Goal: Task Accomplishment & Management: Use online tool/utility

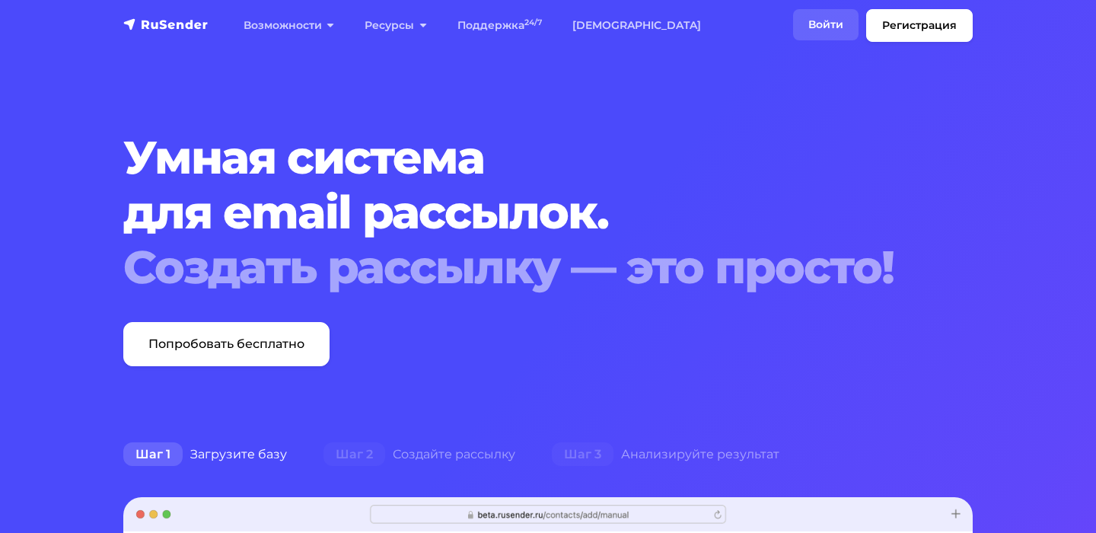
click at [835, 18] on link "Войти" at bounding box center [825, 24] width 65 height 31
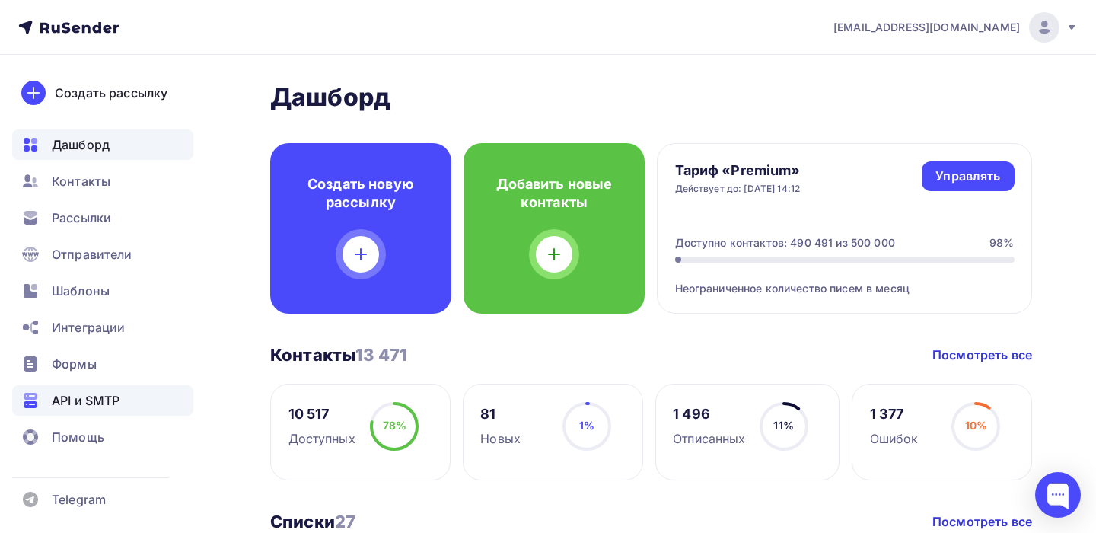
click at [85, 400] on span "API и SMTP" at bounding box center [86, 400] width 68 height 18
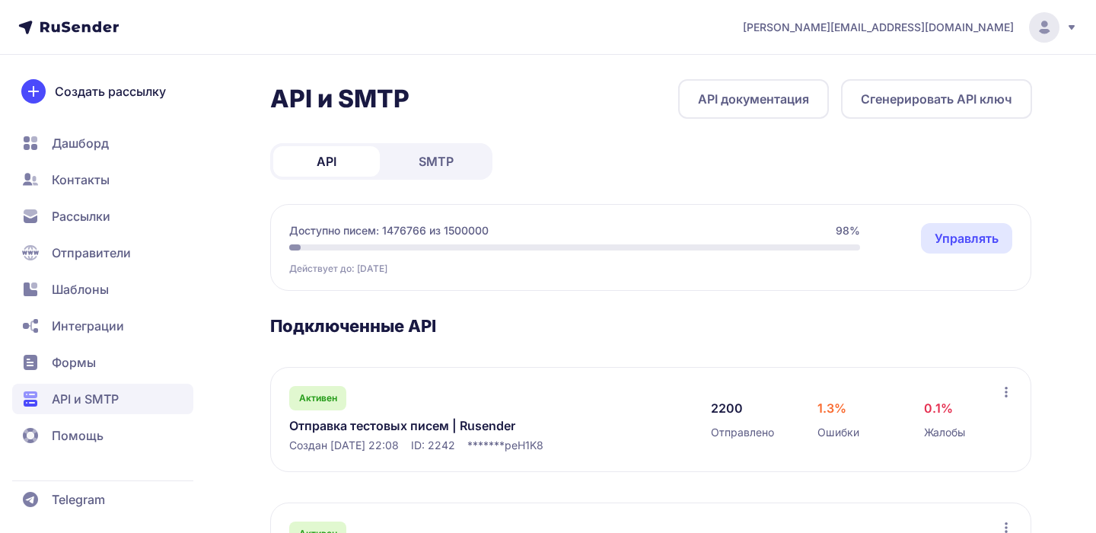
click at [443, 173] on link "SMTP" at bounding box center [436, 161] width 107 height 30
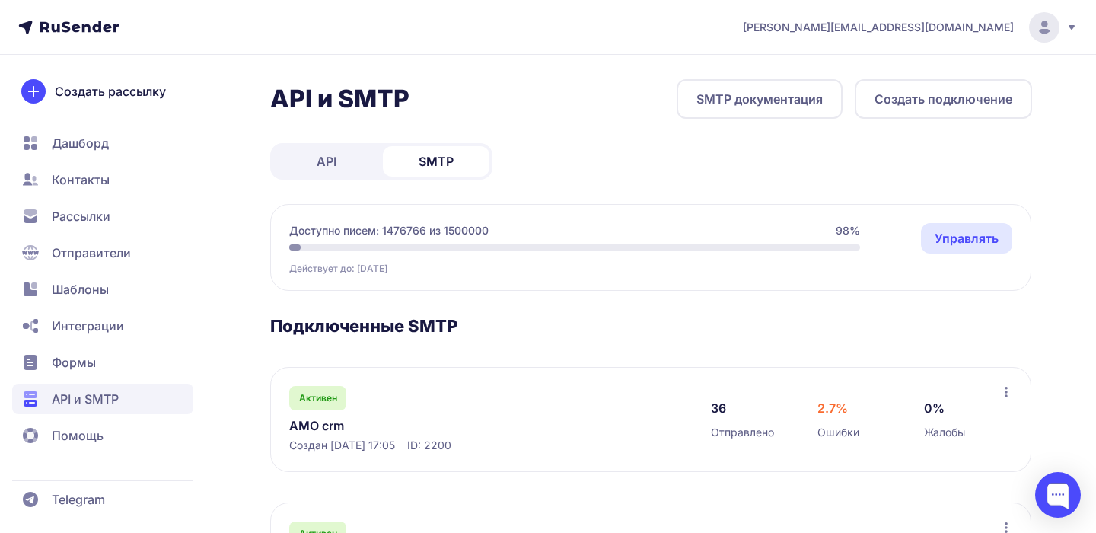
click at [1065, 30] on icon at bounding box center [1071, 27] width 12 height 12
click at [880, 137] on span "Выйти" at bounding box center [870, 144] width 36 height 18
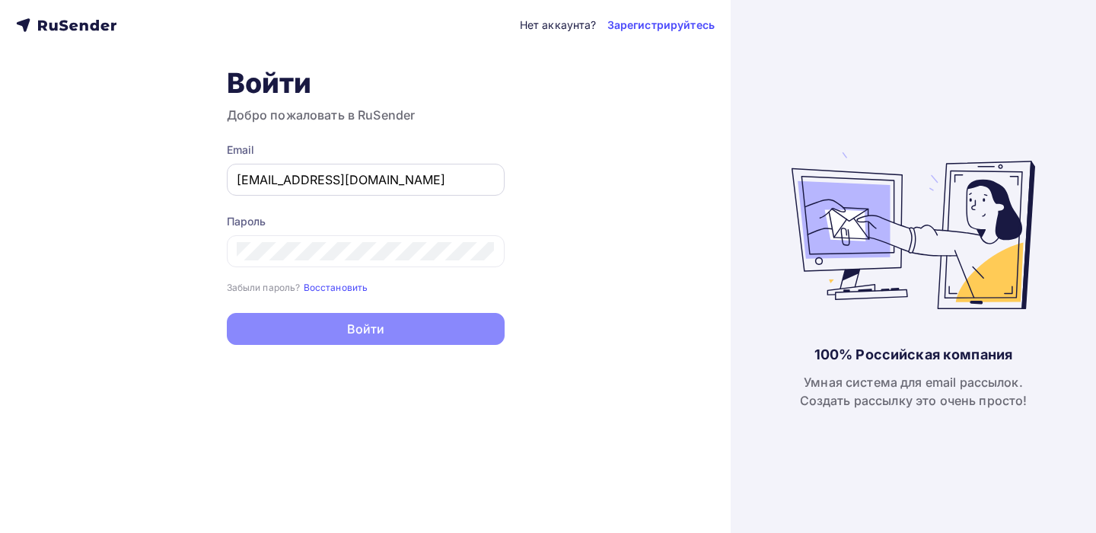
click at [413, 180] on input "[EMAIL_ADDRESS][DOMAIN_NAME]" at bounding box center [366, 179] width 258 height 18
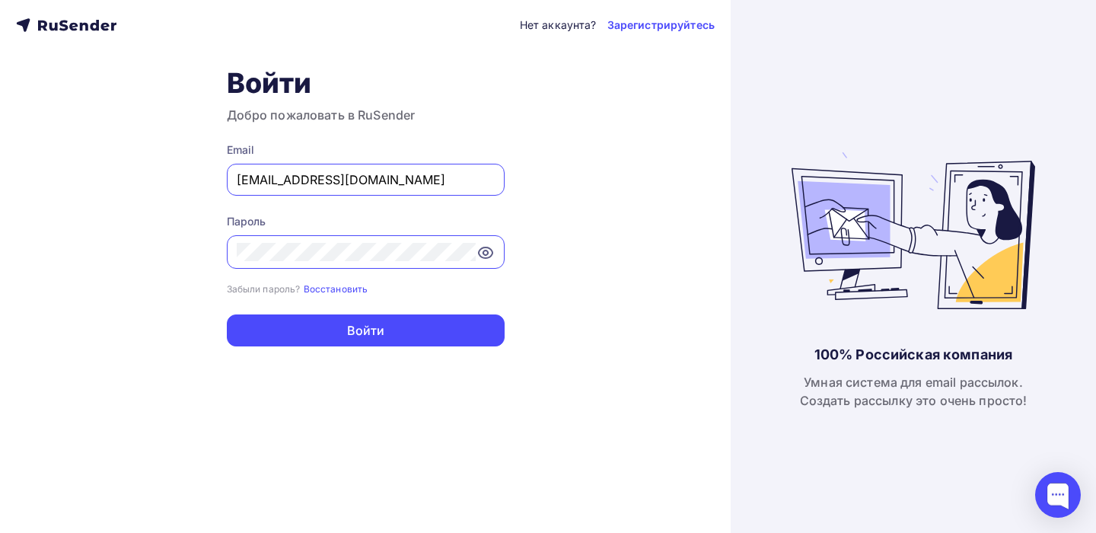
type input "[PERSON_NAME][EMAIL_ADDRESS][DOMAIN_NAME]"
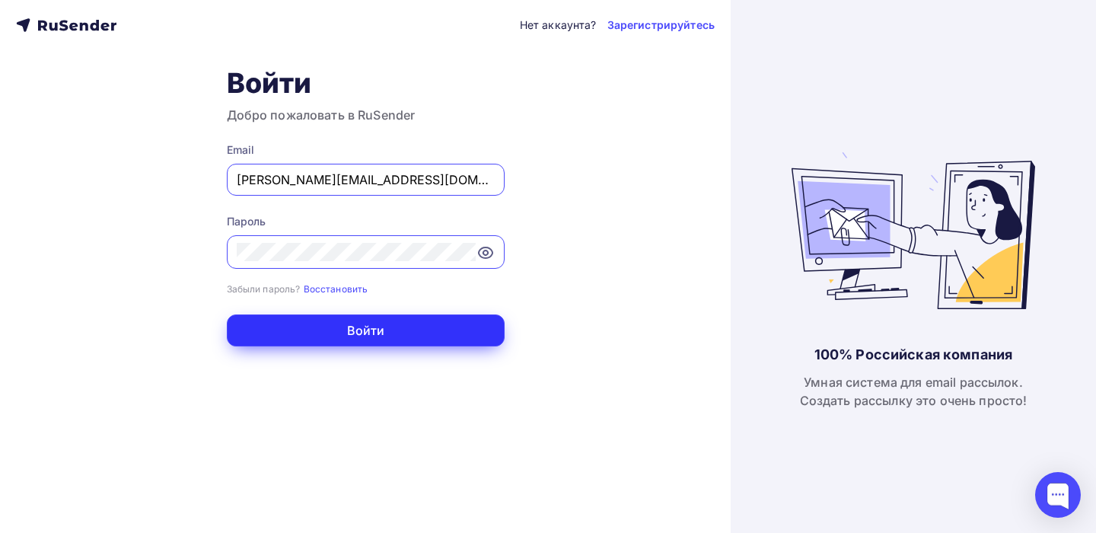
click at [417, 338] on button "Войти" at bounding box center [366, 330] width 278 height 32
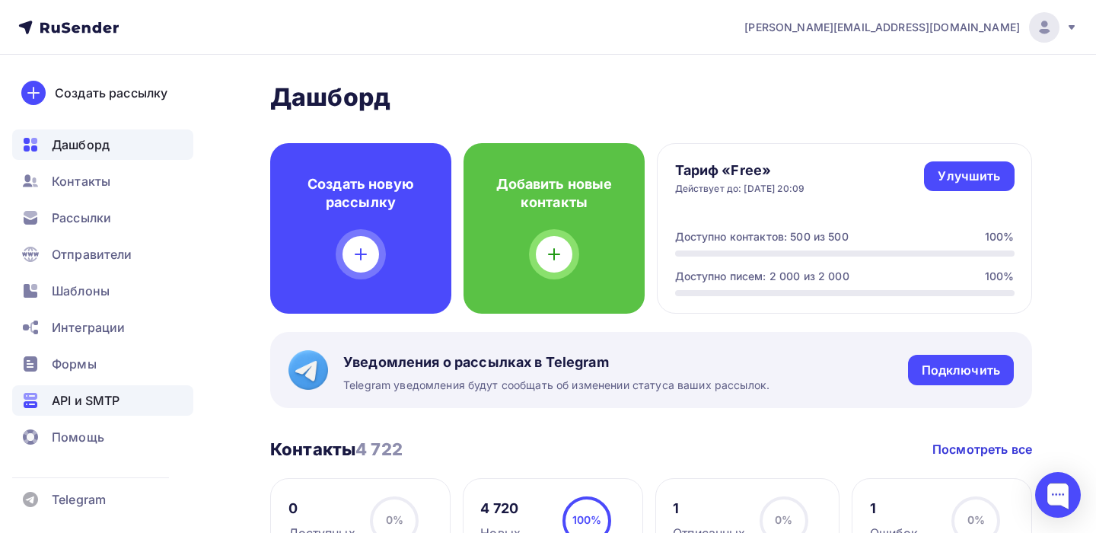
click at [68, 406] on span "API и SMTP" at bounding box center [86, 400] width 68 height 18
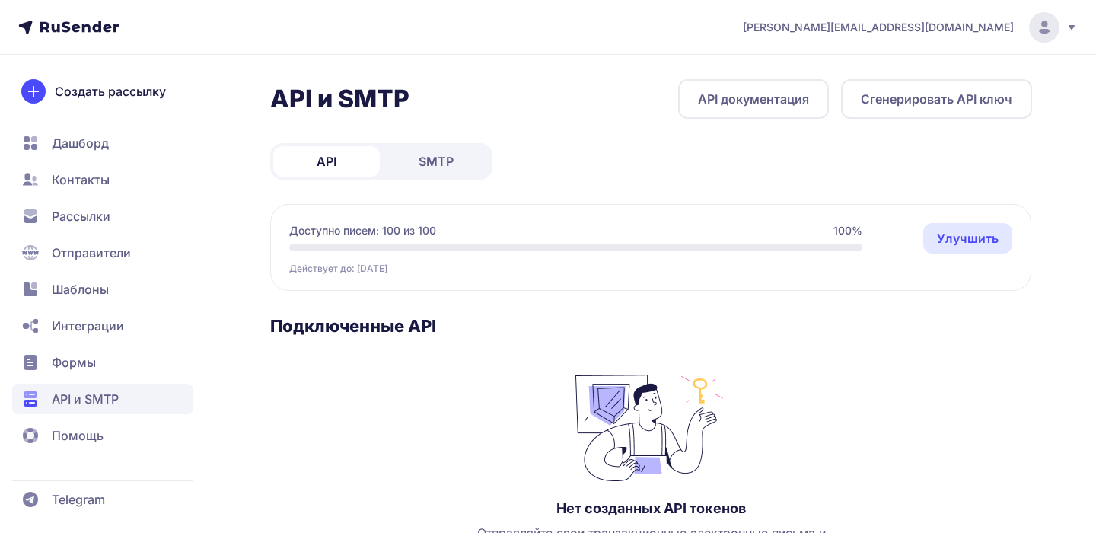
click at [453, 162] on span "SMTP" at bounding box center [436, 161] width 35 height 18
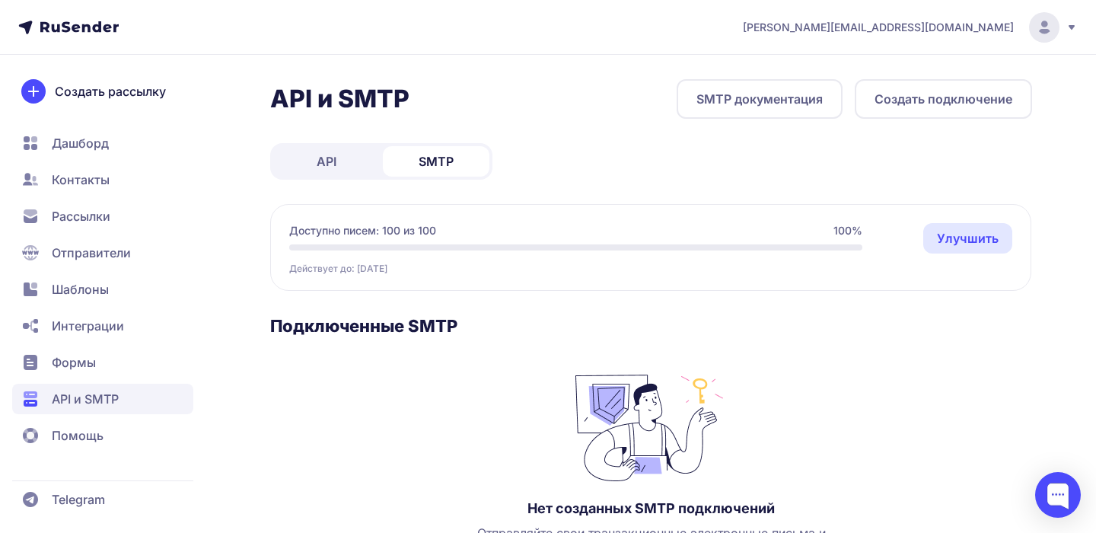
click at [1063, 30] on div "[PERSON_NAME][EMAIL_ADDRESS][DOMAIN_NAME]" at bounding box center [910, 27] width 335 height 30
click at [862, 149] on span "Выйти" at bounding box center [870, 144] width 36 height 18
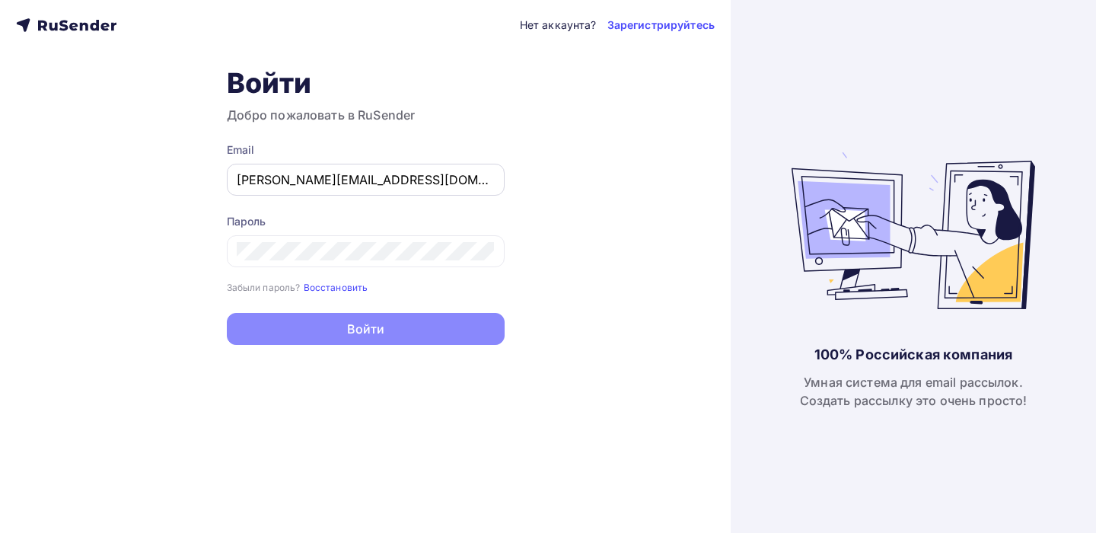
click at [396, 176] on input "[PERSON_NAME][EMAIL_ADDRESS][DOMAIN_NAME]" at bounding box center [366, 179] width 258 height 18
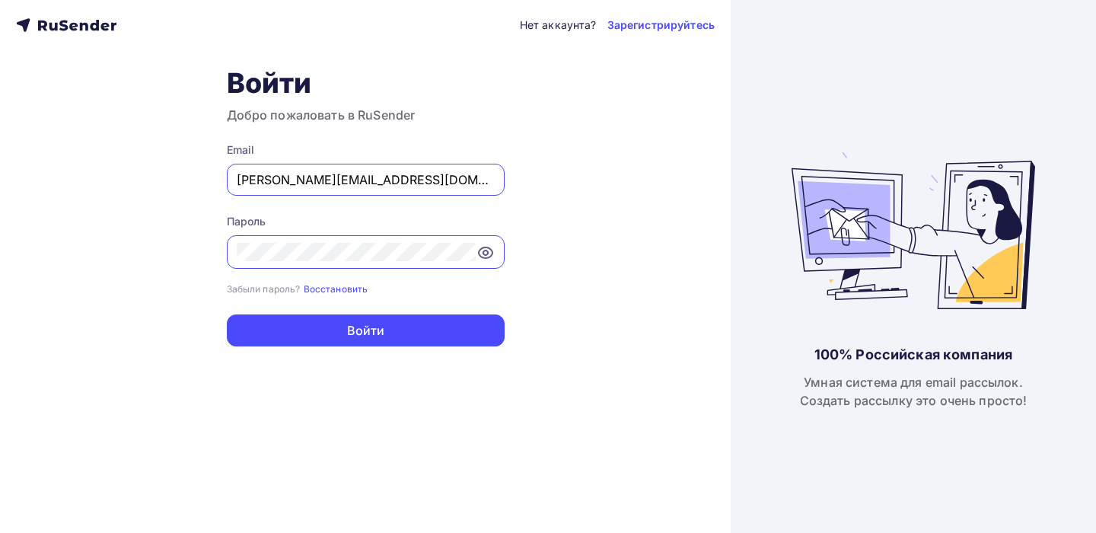
click at [396, 176] on input "[PERSON_NAME][EMAIL_ADDRESS][DOMAIN_NAME]" at bounding box center [366, 179] width 258 height 18
type input "[PERSON_NAME][EMAIL_ADDRESS][DOMAIN_NAME]"
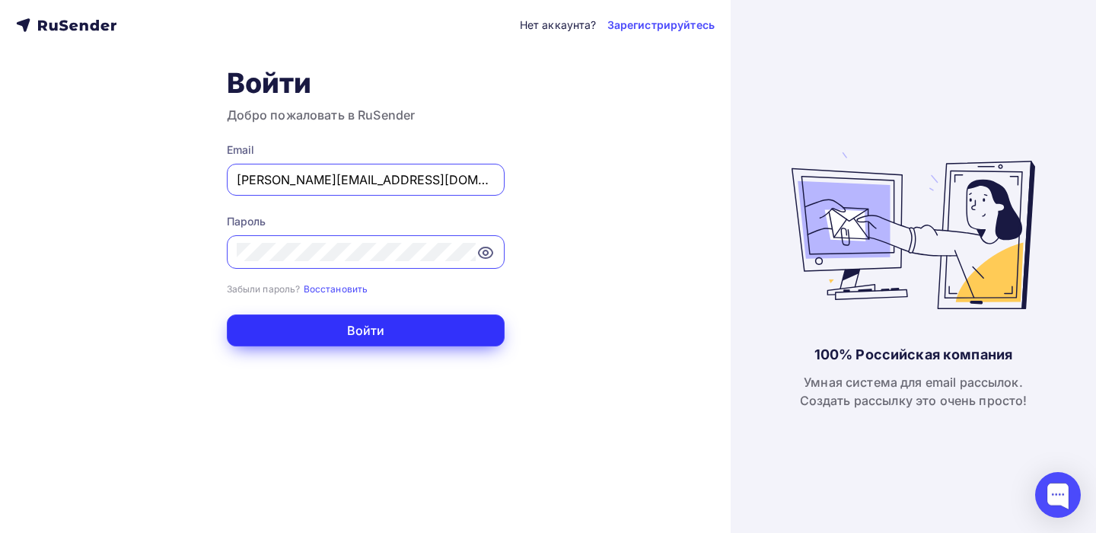
click at [395, 339] on button "Войти" at bounding box center [366, 330] width 278 height 32
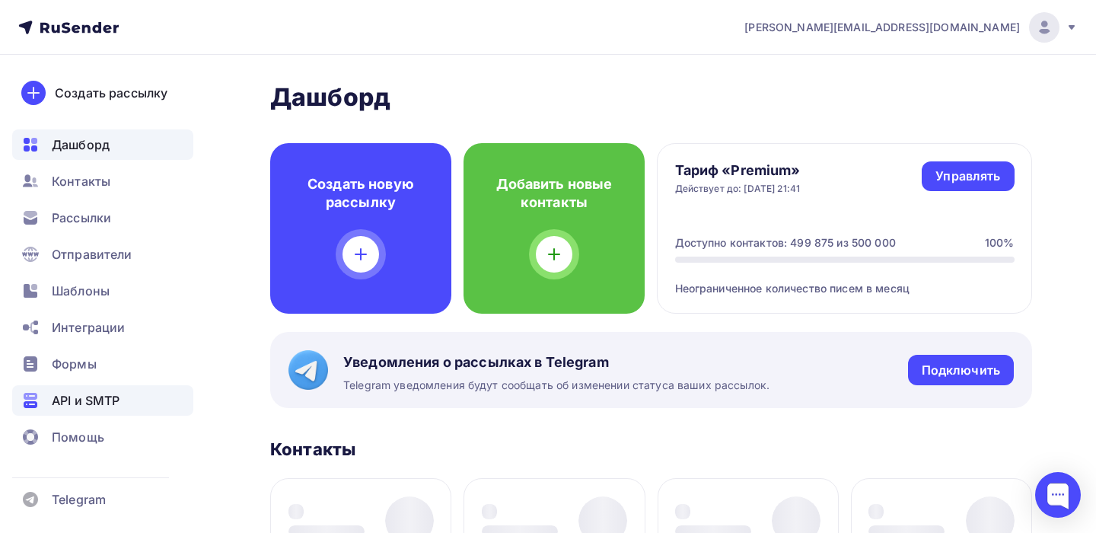
click at [91, 403] on span "API и SMTP" at bounding box center [86, 400] width 68 height 18
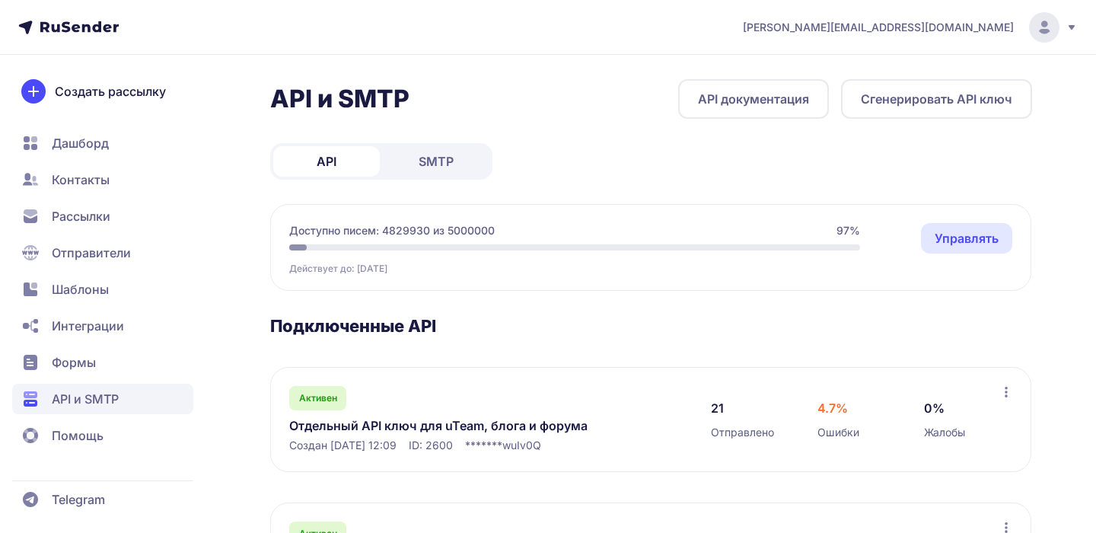
click at [447, 162] on span "SMTP" at bounding box center [436, 161] width 35 height 18
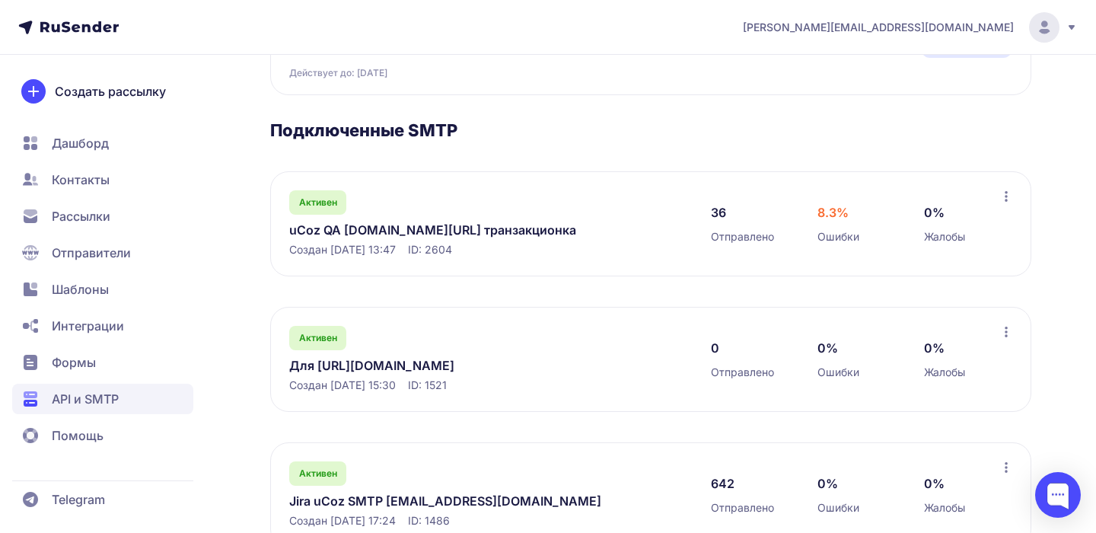
scroll to position [249, 0]
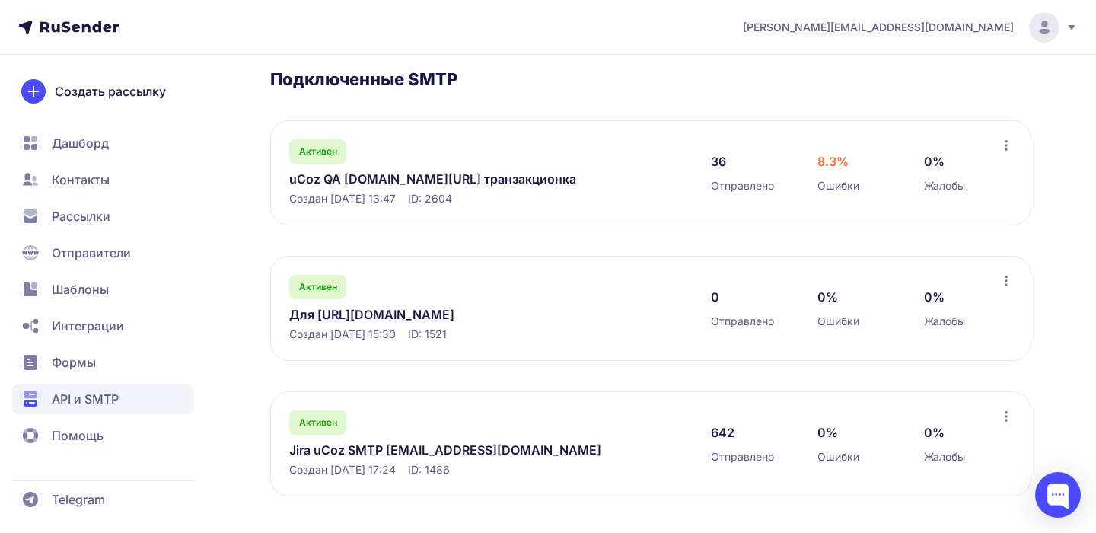
click at [352, 454] on link "Jira uCoz SMTP jira@ucozmail.com" at bounding box center [445, 450] width 312 height 18
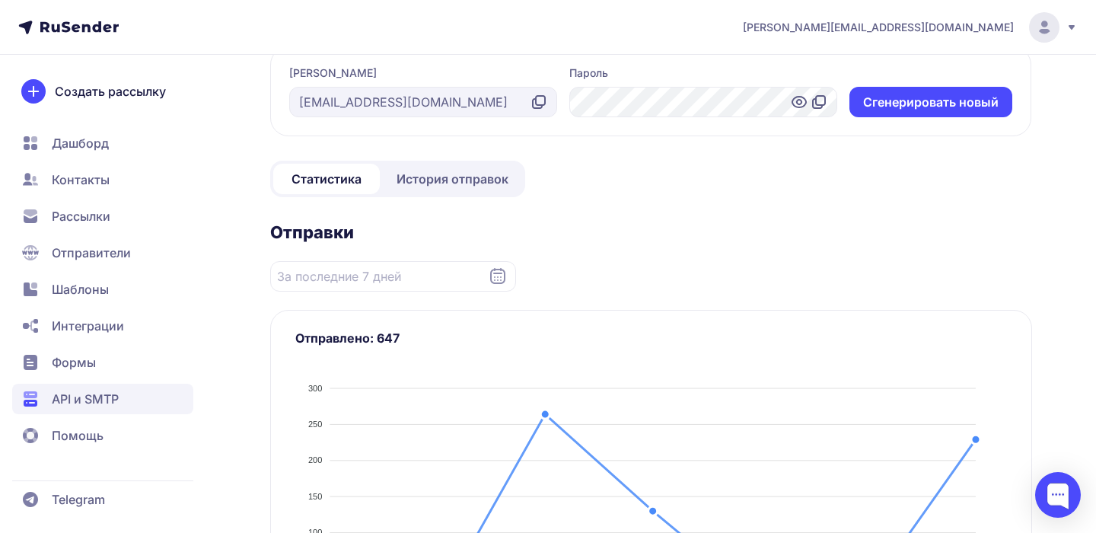
scroll to position [125, 0]
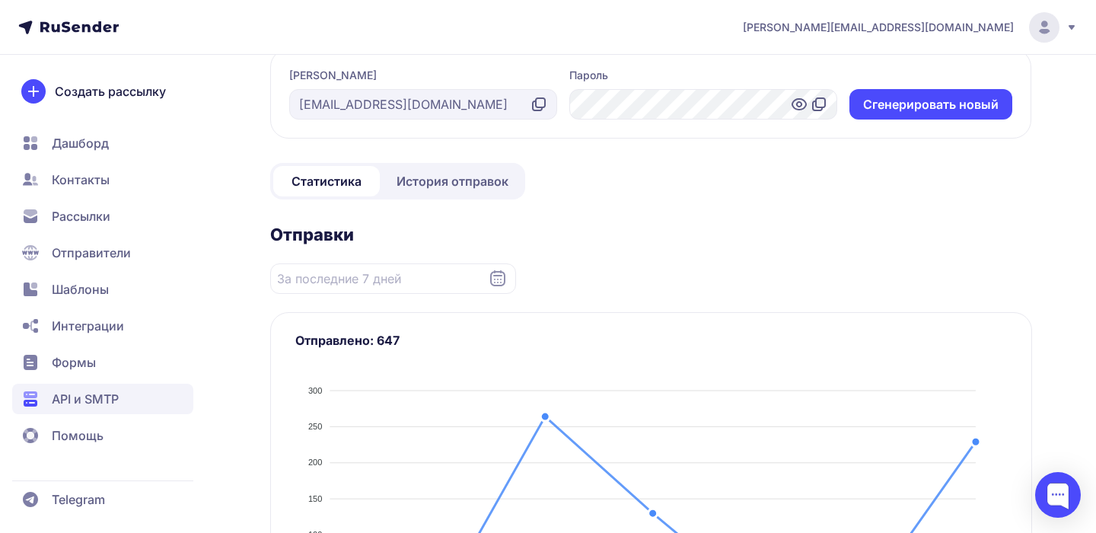
click at [447, 184] on span "История отправок" at bounding box center [452, 181] width 112 height 18
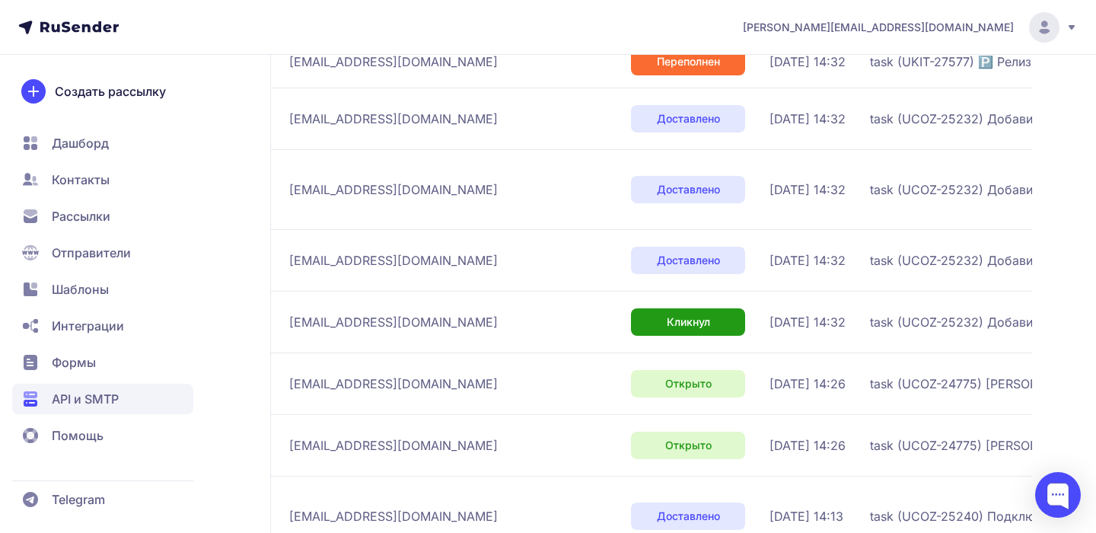
scroll to position [626, 0]
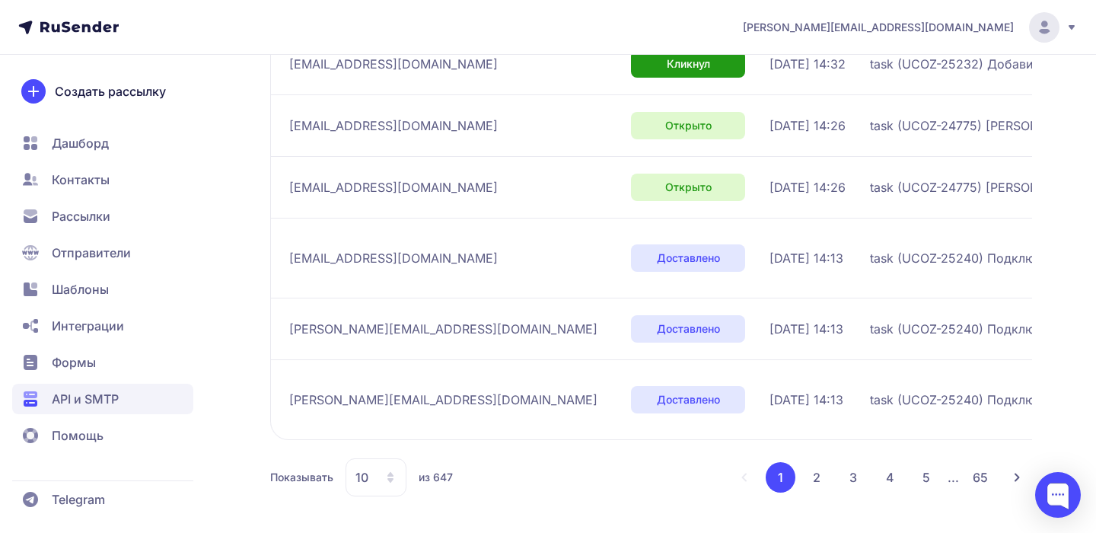
click at [383, 473] on div "10" at bounding box center [375, 477] width 61 height 38
click at [387, 420] on span "100" at bounding box center [437, 428] width 164 height 30
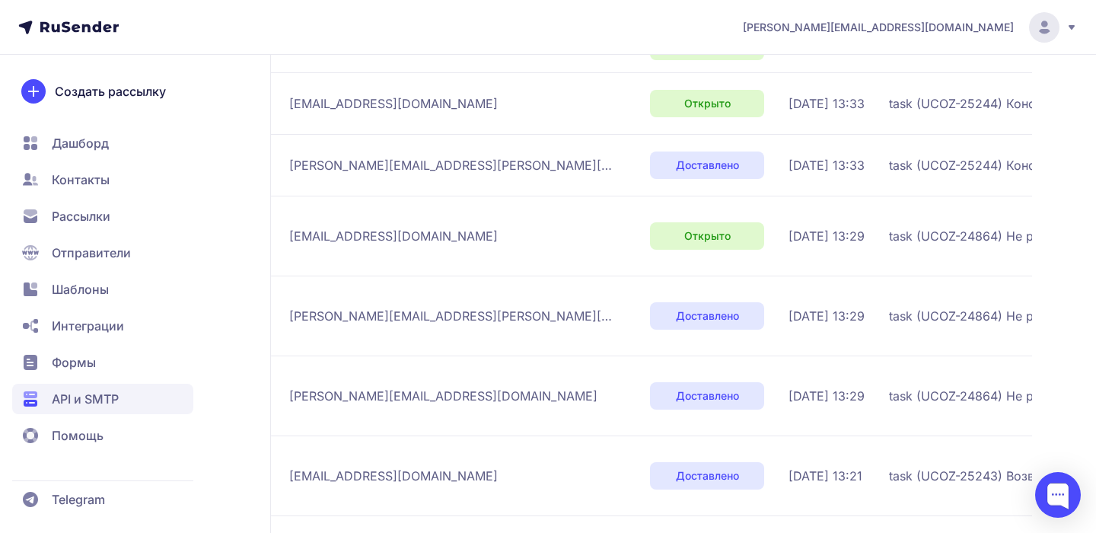
scroll to position [7169, 0]
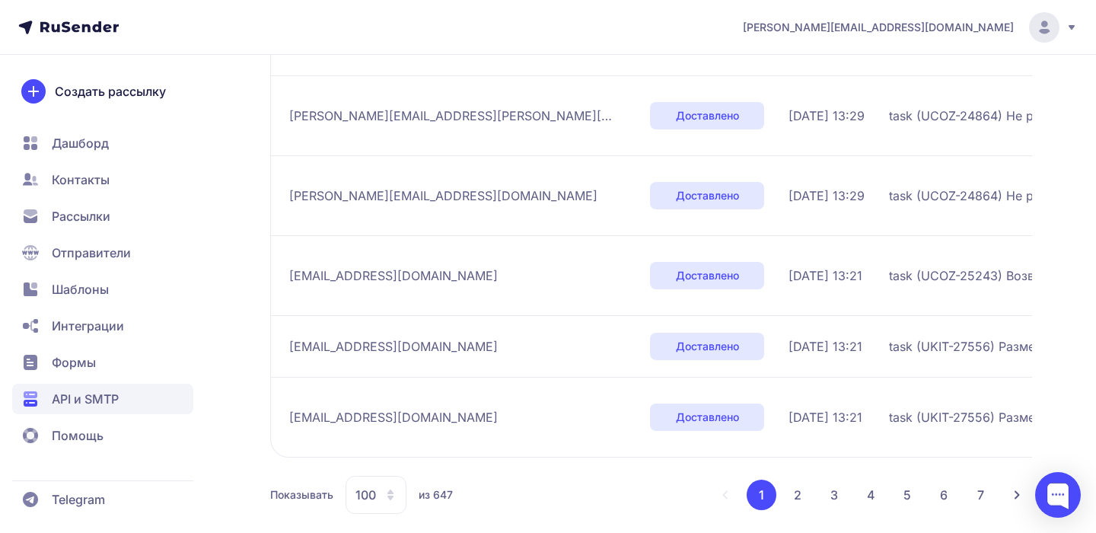
click at [800, 479] on button "2" at bounding box center [797, 494] width 30 height 30
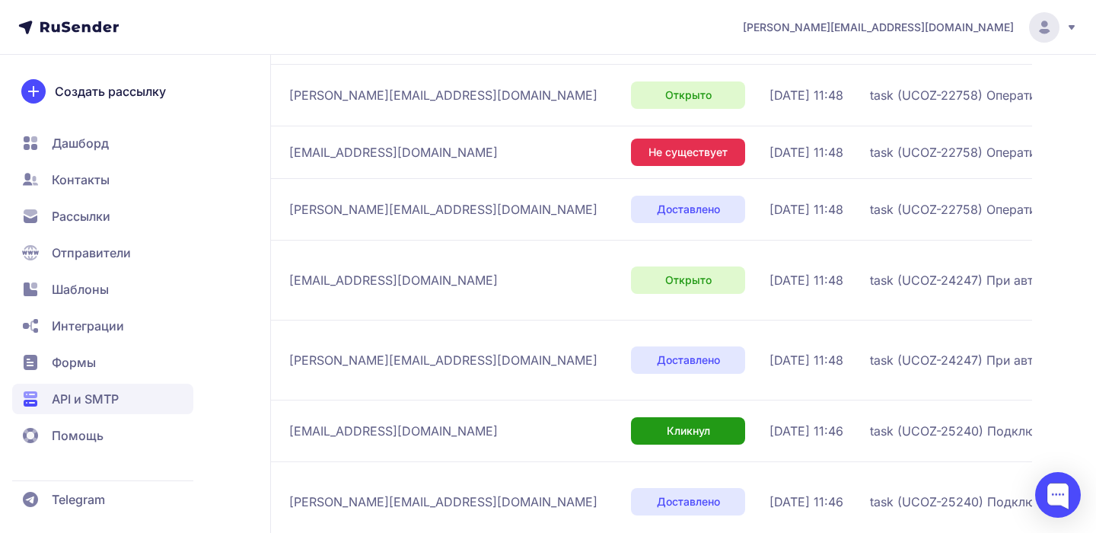
scroll to position [7297, 0]
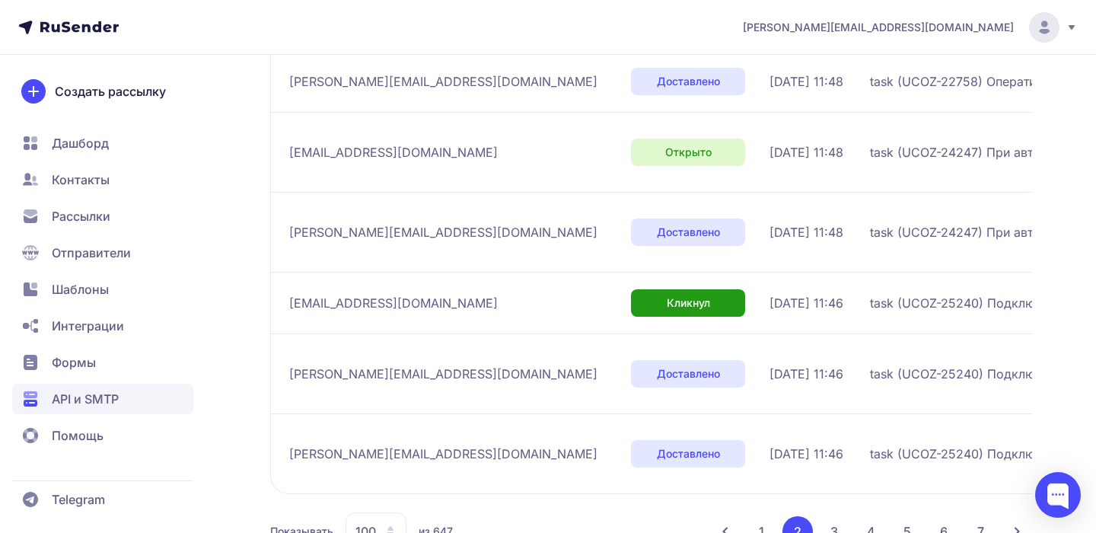
click at [843, 516] on button "3" at bounding box center [834, 531] width 30 height 30
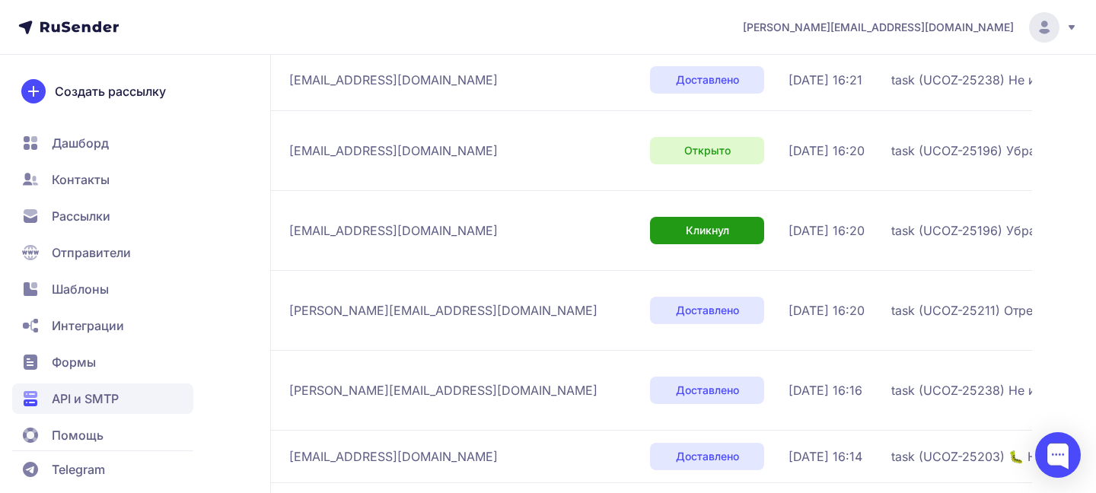
scroll to position [5261, 0]
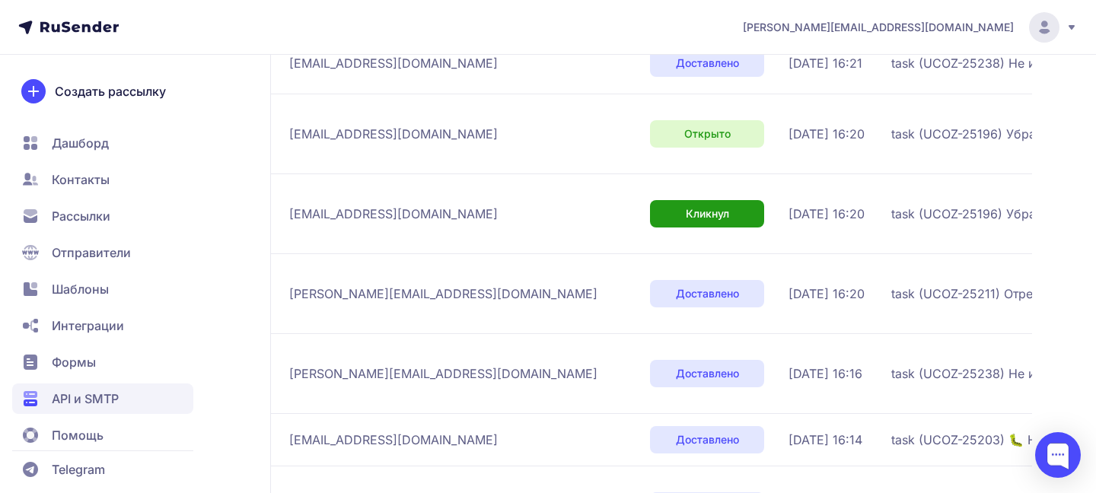
click at [891, 365] on span "task (UCOZ-25238) Не имзеняется цена при выборе опции товара" at bounding box center [1081, 374] width 380 height 18
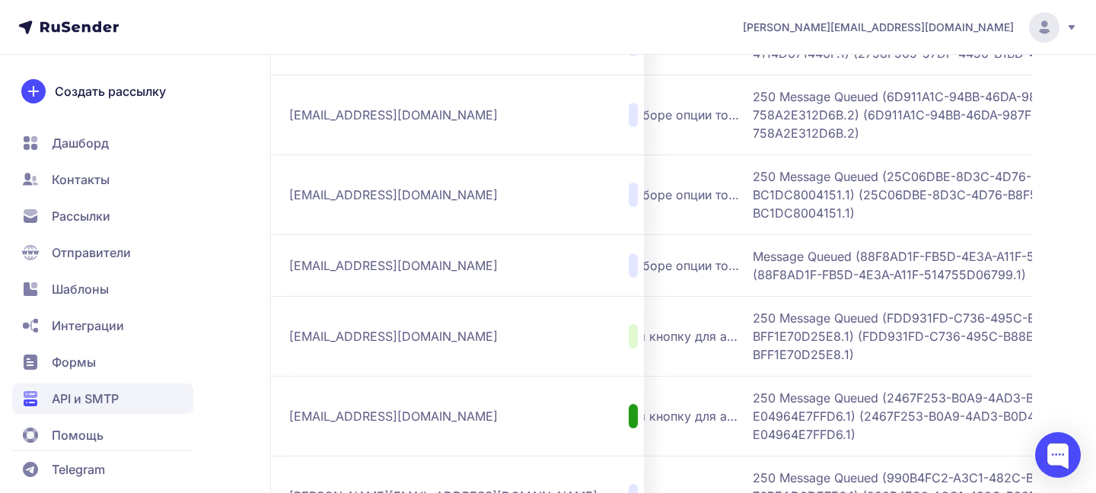
scroll to position [0, 533]
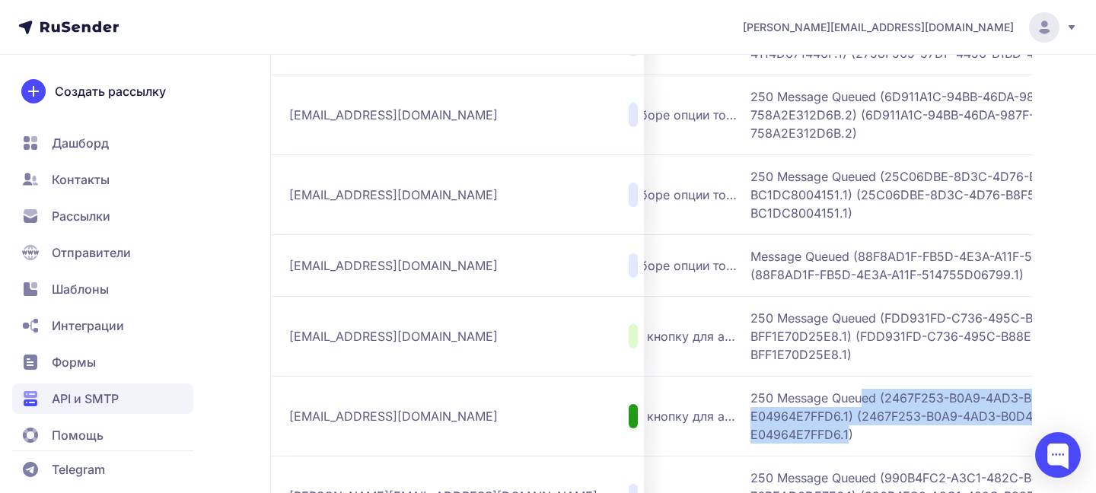
drag, startPoint x: 731, startPoint y: 322, endPoint x: 747, endPoint y: 286, distance: 39.5
click at [750, 389] on span "250 Message Queued (2467F253-B0A9-4AD3-B0D4-E04964E7FFD6.1) (2467F253-B0A9-4AD3…" at bounding box center [940, 416] width 380 height 55
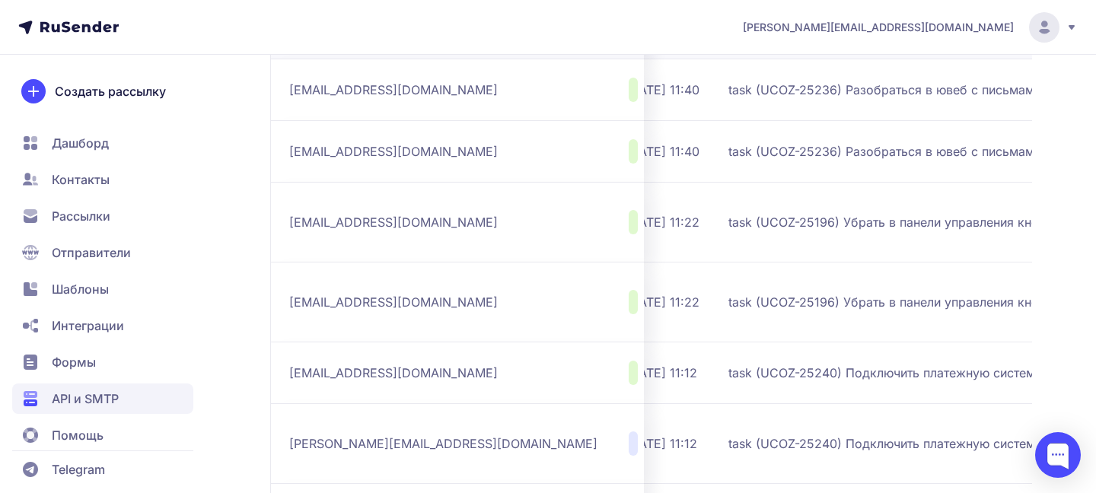
scroll to position [0, 0]
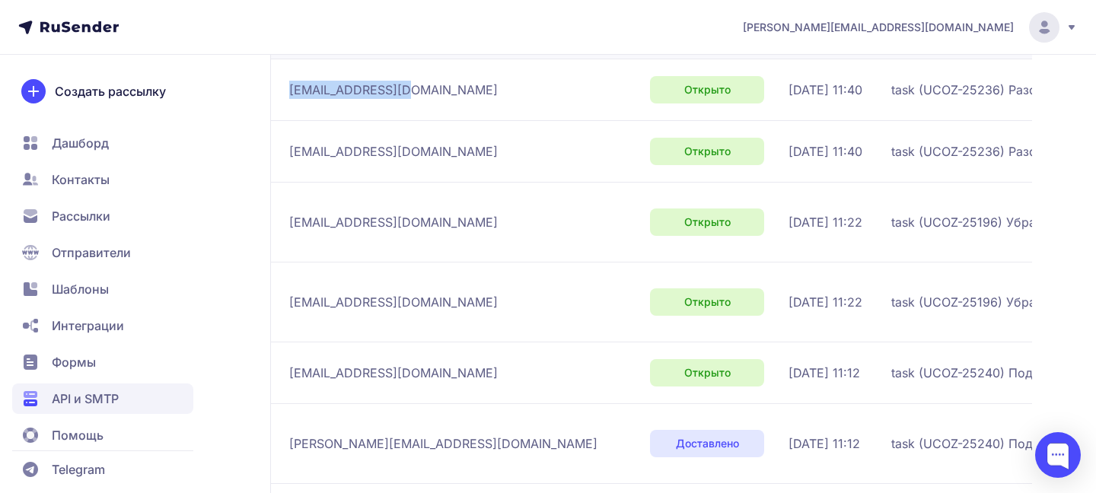
drag, startPoint x: 404, startPoint y: 91, endPoint x: 288, endPoint y: 93, distance: 116.5
click at [288, 93] on td "79111571731@ya.ru" at bounding box center [457, 90] width 374 height 62
copy span "79111571731@ya.ru"
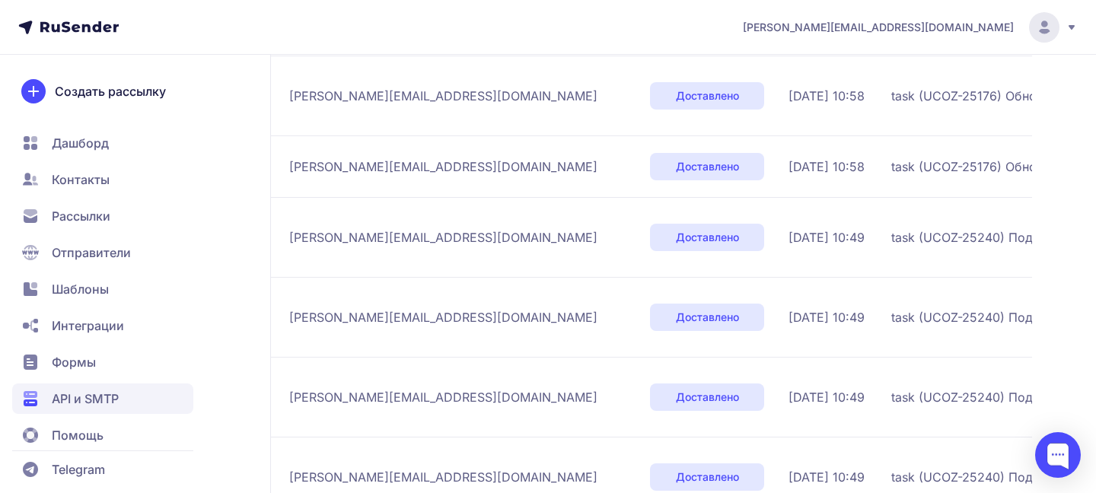
click at [368, 158] on span "dmitriy.k@ucoz-team.net" at bounding box center [443, 167] width 308 height 18
click at [404, 228] on span "dmitriy.k@ucoz-team.net" at bounding box center [443, 237] width 308 height 18
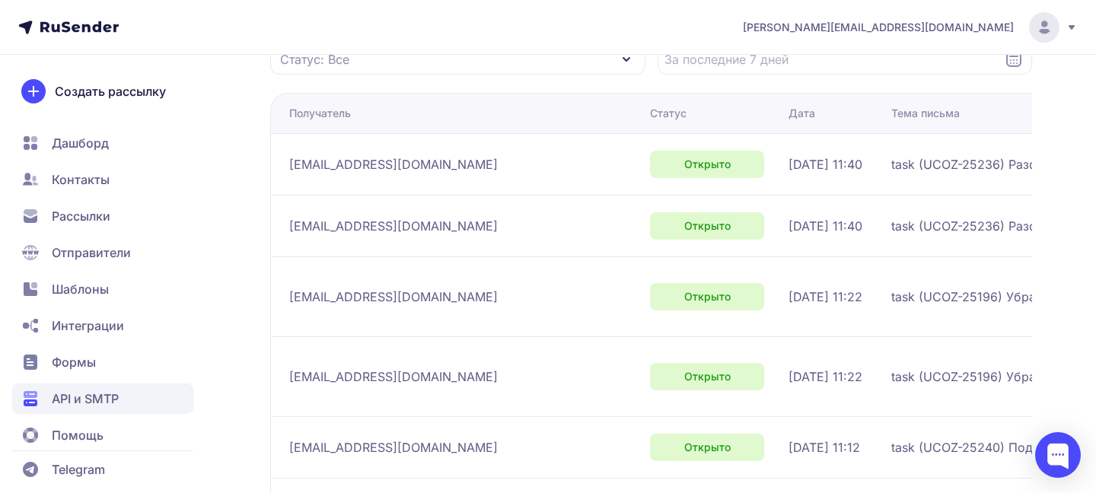
scroll to position [234, 0]
click at [328, 162] on span "79111571731@ya.ru" at bounding box center [393, 163] width 209 height 18
copy div "79111571731@ya.ru"
